Goal: Task Accomplishment & Management: Complete application form

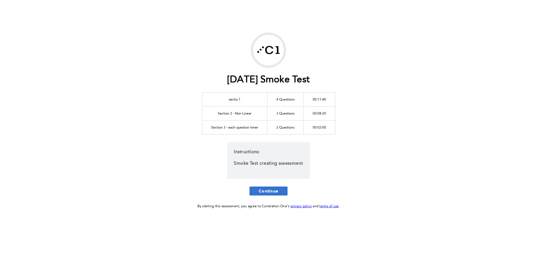
click at [282, 187] on button "Continue" at bounding box center [269, 190] width 38 height 9
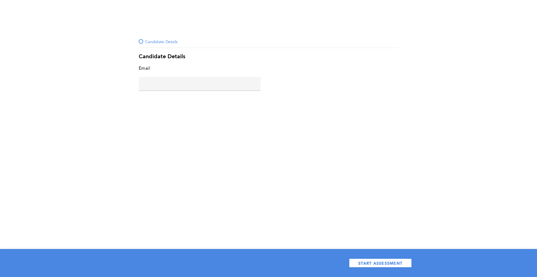
click at [222, 91] on div at bounding box center [200, 90] width 122 height 1
click at [224, 84] on input "text" at bounding box center [200, 83] width 122 height 13
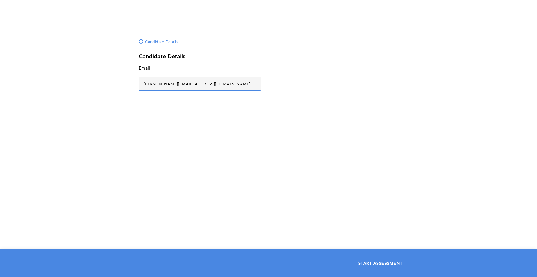
type input "[PERSON_NAME][EMAIL_ADDRESS][DOMAIN_NAME]"
click at [372, 264] on span "START ASSESSMENT" at bounding box center [380, 262] width 44 height 5
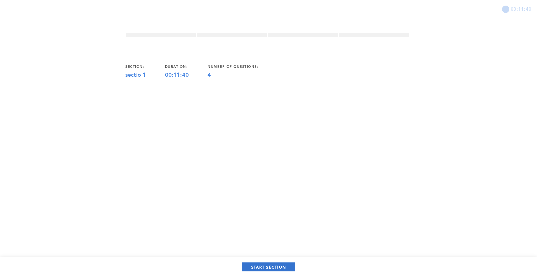
click at [277, 268] on span "START SECTION" at bounding box center [268, 266] width 35 height 5
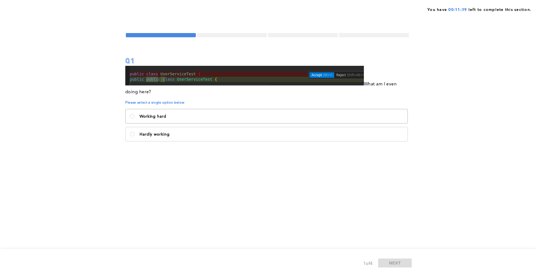
click at [196, 115] on p "Working hard" at bounding box center [272, 116] width 264 height 4
click at [135, 115] on hard\<\/p\> "Working hard" at bounding box center [132, 116] width 4 height 4
radio hard\<\/p\> "true"
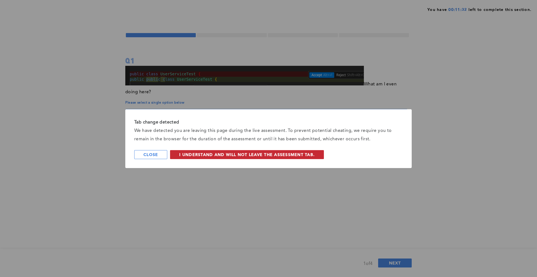
click at [292, 155] on span "I understand and will not leave the assessment tab." at bounding box center [246, 154] width 135 height 5
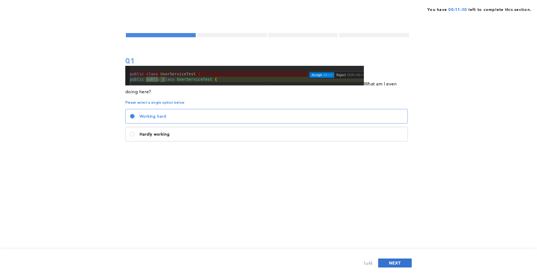
click at [402, 262] on button "NEXT" at bounding box center [395, 262] width 34 height 9
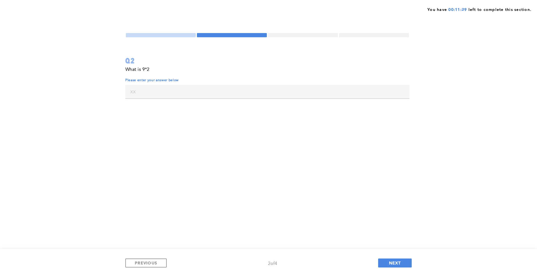
click at [231, 88] on input "text" at bounding box center [267, 91] width 284 height 13
type input "66"
click at [402, 260] on button "NEXT" at bounding box center [395, 262] width 34 height 9
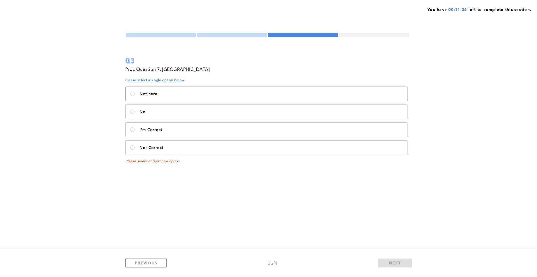
click at [240, 99] on label "Not here." at bounding box center [267, 94] width 282 height 14
click at [135, 96] on here\ "Not here." at bounding box center [132, 93] width 4 height 4
radio here\ "true"
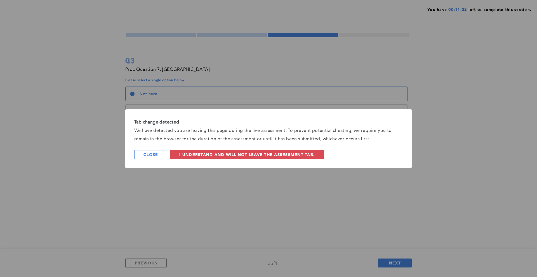
click at [370, 209] on div "Tab change detected We have detected you are leaving this page during the live …" at bounding box center [268, 138] width 537 height 277
click at [399, 261] on div "Tab change detected We have detected you are leaving this page during the live …" at bounding box center [268, 138] width 537 height 277
click at [306, 155] on span "I understand and will not leave the assessment tab." at bounding box center [246, 154] width 135 height 5
